Goal: Communication & Community: Participate in discussion

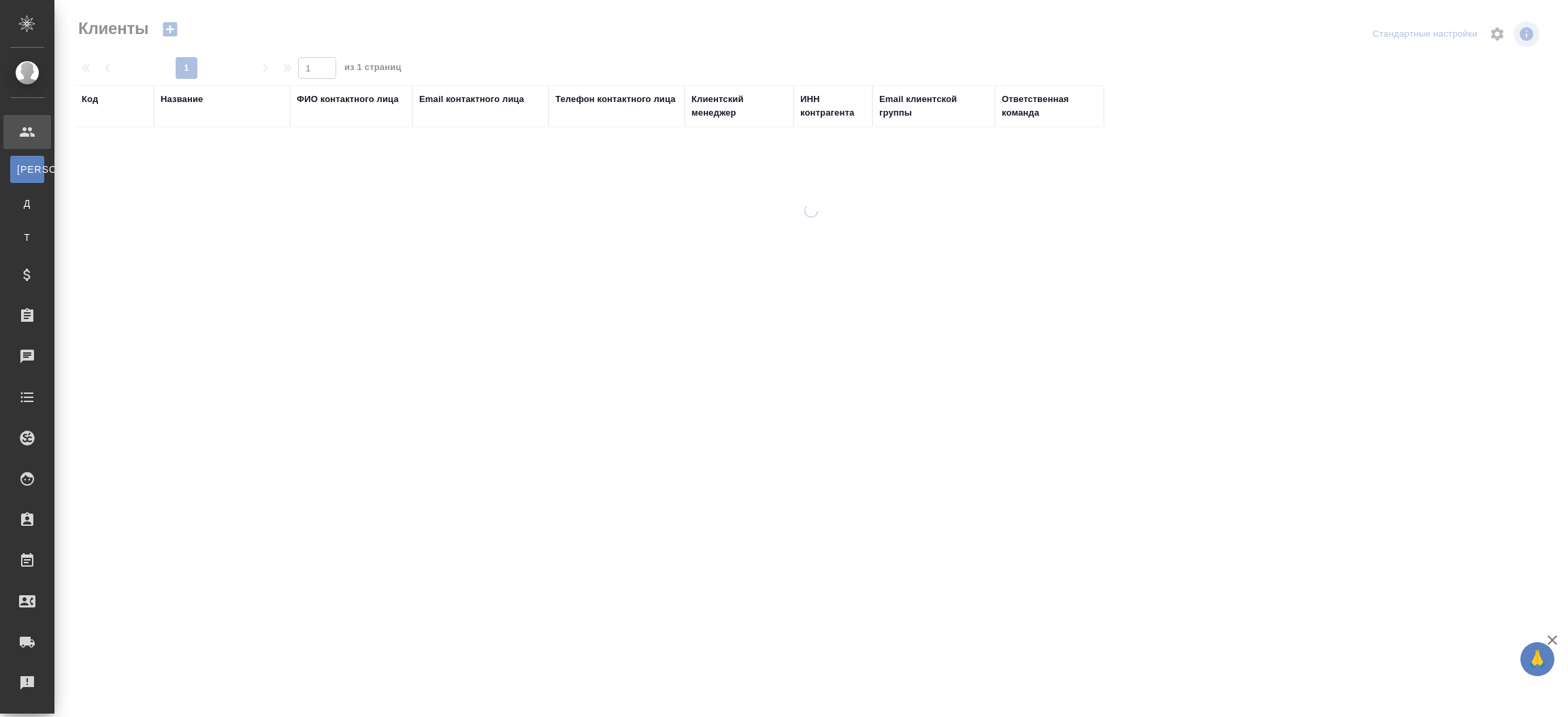
select select "RU"
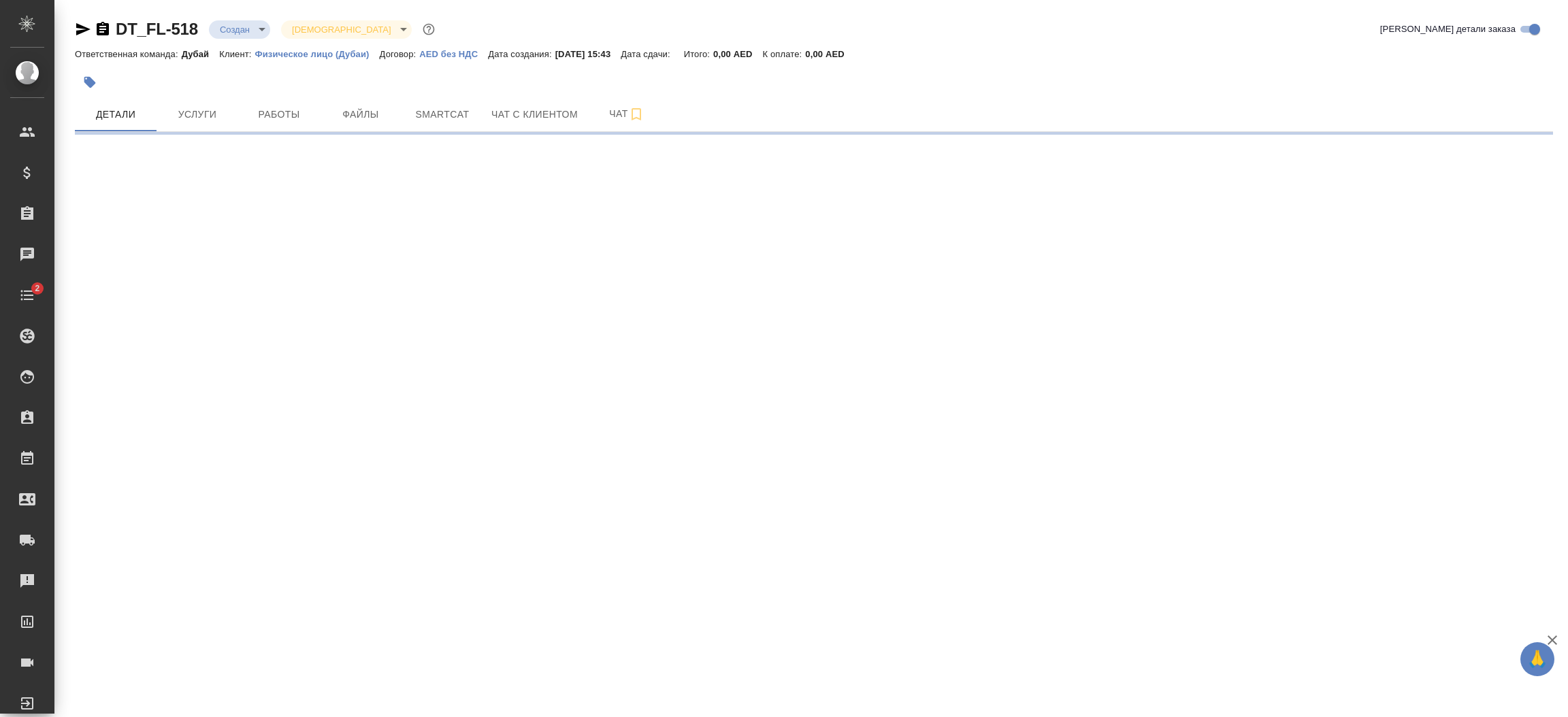
select select "RU"
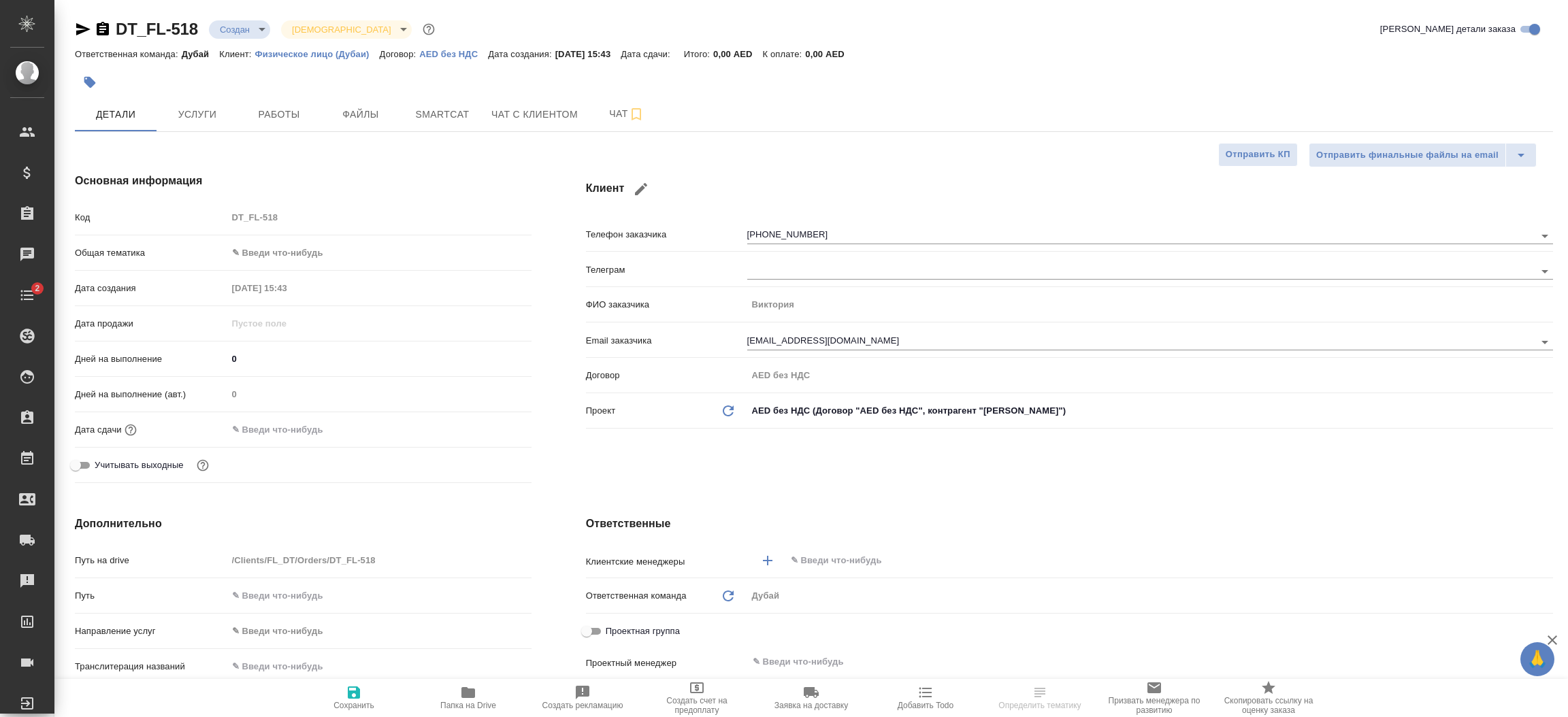
type textarea "x"
type input "Гудина Александра"
click at [506, 123] on button "Чат с клиентом" at bounding box center [534, 114] width 103 height 34
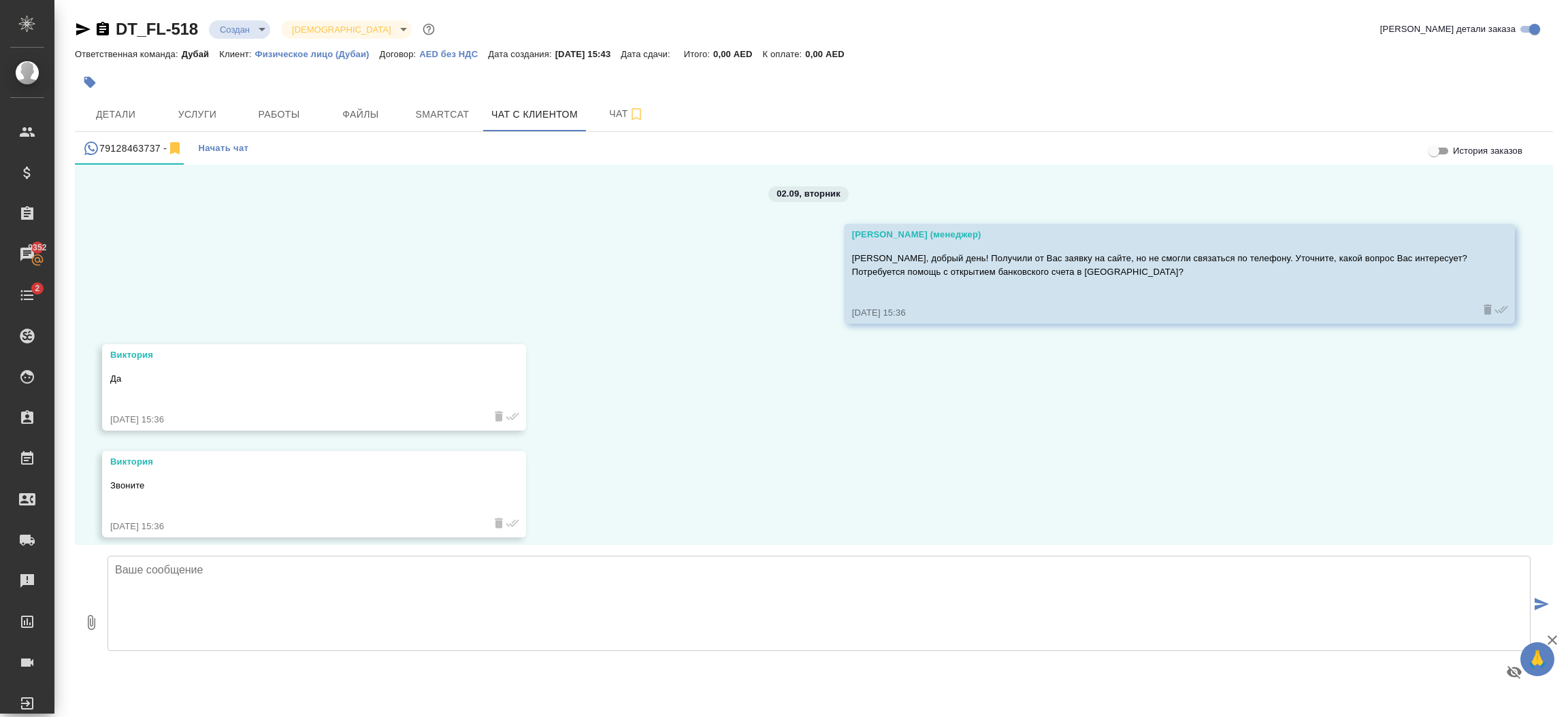
scroll to position [333, 0]
